Goal: Find contact information: Find contact information

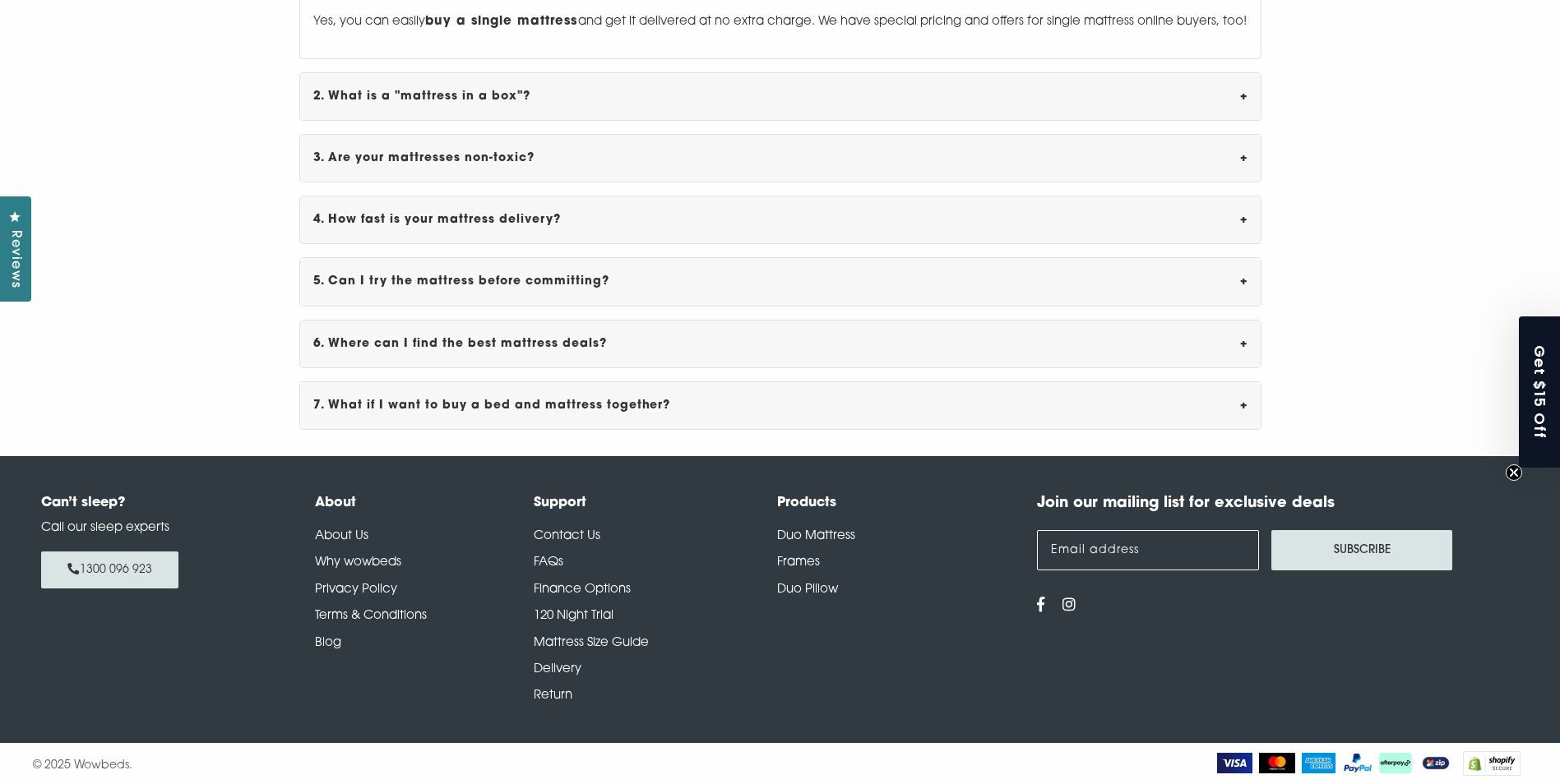
scroll to position [5737, 0]
click at [584, 535] on link "Contact Us" at bounding box center [567, 536] width 67 height 12
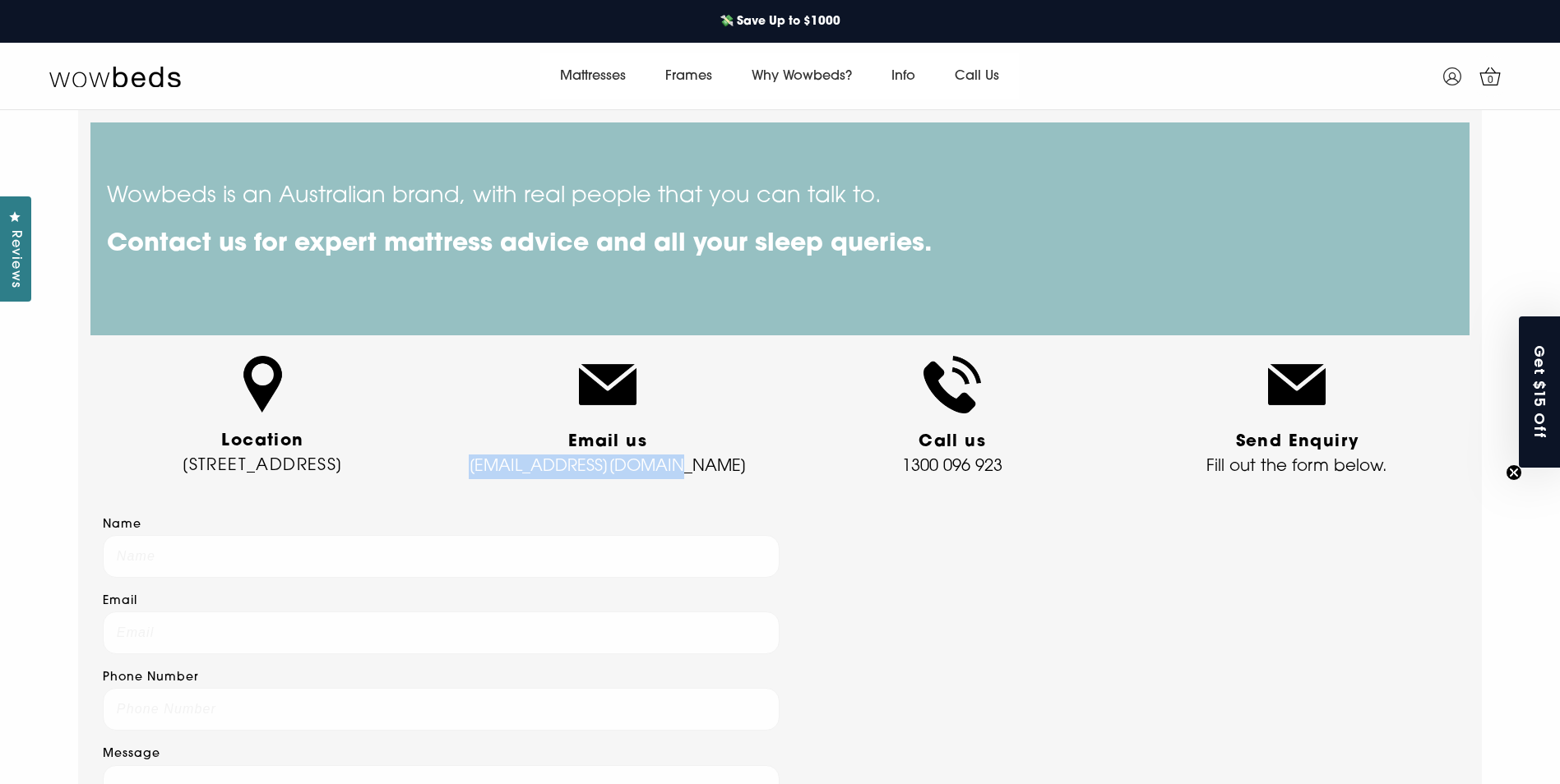
drag, startPoint x: 717, startPoint y: 467, endPoint x: 499, endPoint y: 481, distance: 218.4
click at [499, 481] on div "Email us [EMAIL_ADDRESS][DOMAIN_NAME]" at bounding box center [607, 424] width 320 height 136
copy p "[EMAIL_ADDRESS][DOMAIN_NAME]"
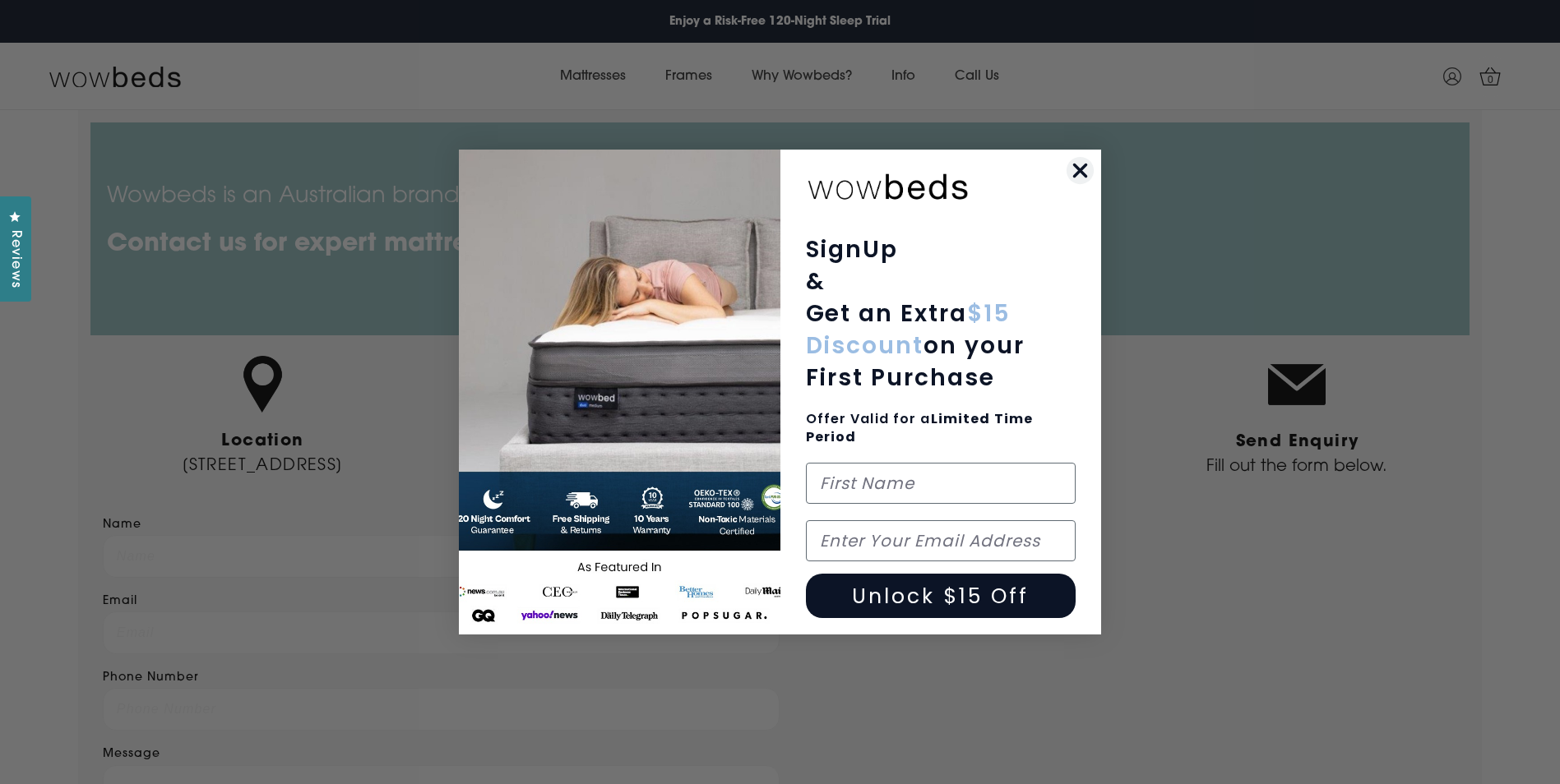
click at [1081, 169] on icon "Close dialog" at bounding box center [1080, 171] width 11 height 11
